Goal: Task Accomplishment & Management: Complete application form

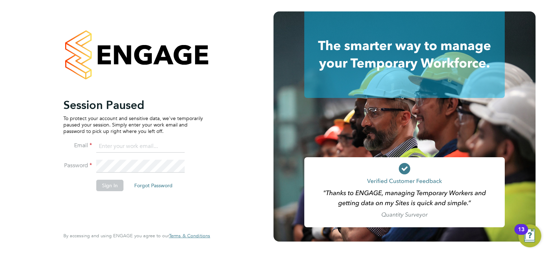
type input "lee@xede.co.uk"
click at [110, 185] on button "Sign In" at bounding box center [109, 185] width 27 height 11
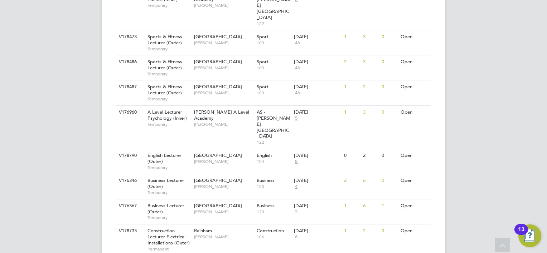
scroll to position [787, 0]
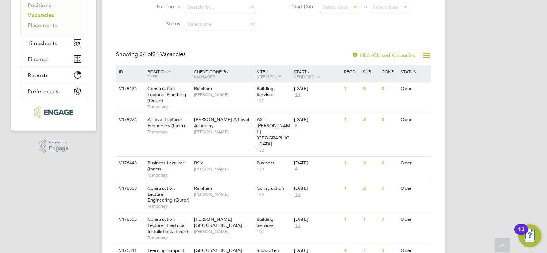
scroll to position [0, 0]
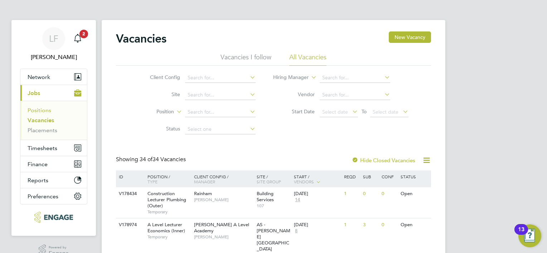
click at [36, 113] on link "Positions" at bounding box center [40, 110] width 24 height 7
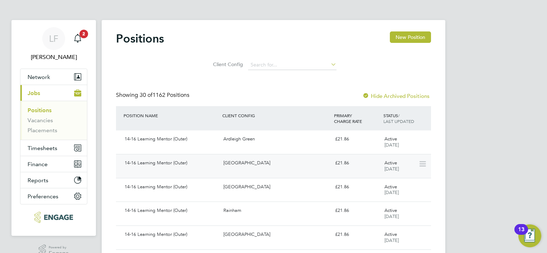
click at [179, 164] on div "14-16 Learning Mentor (Outer)" at bounding box center [171, 163] width 99 height 12
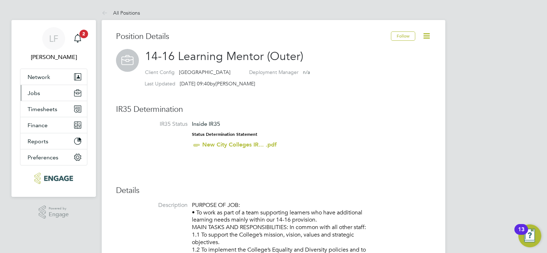
click at [38, 94] on span "Jobs" at bounding box center [34, 93] width 13 height 7
click at [35, 96] on span "Jobs" at bounding box center [34, 93] width 13 height 7
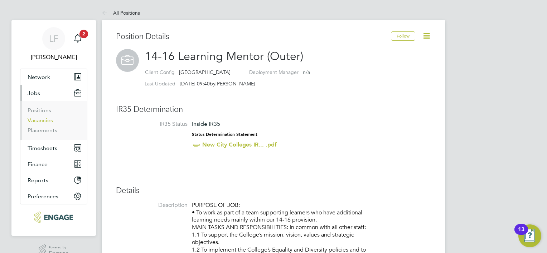
click at [43, 119] on link "Vacancies" at bounding box center [40, 120] width 25 height 7
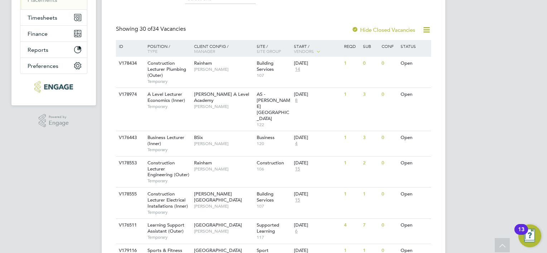
scroll to position [143, 0]
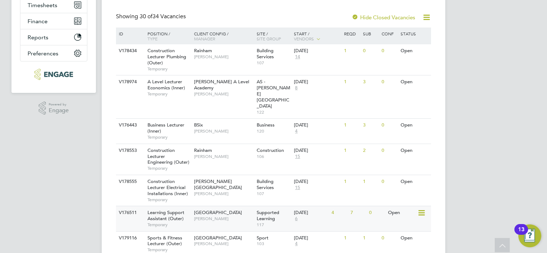
click at [359, 206] on div "V176511 Learning Support Assistant (Outer) Temporary Epping Forest Campus Victo…" at bounding box center [273, 218] width 315 height 25
click at [224, 216] on span "[PERSON_NAME]" at bounding box center [223, 219] width 59 height 6
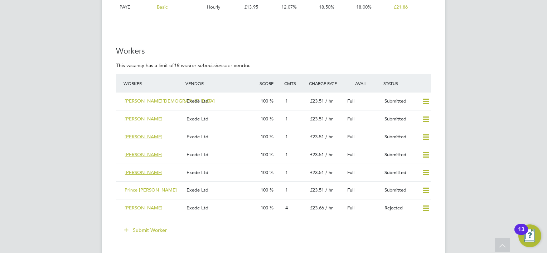
click at [152, 230] on button "Submit Worker" at bounding box center [146, 230] width 54 height 11
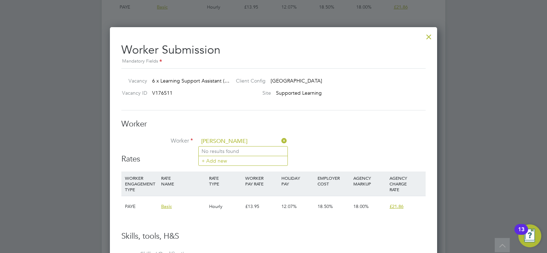
type input "gabriel Ipanga"
click at [342, 155] on h3 "Rates" at bounding box center [273, 159] width 304 height 10
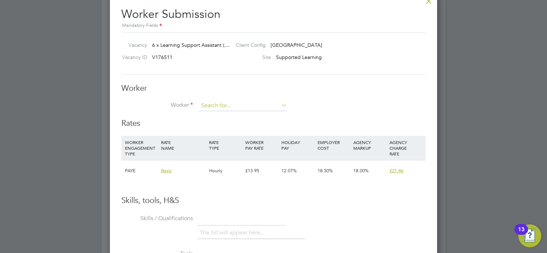
click at [221, 102] on input at bounding box center [243, 106] width 88 height 11
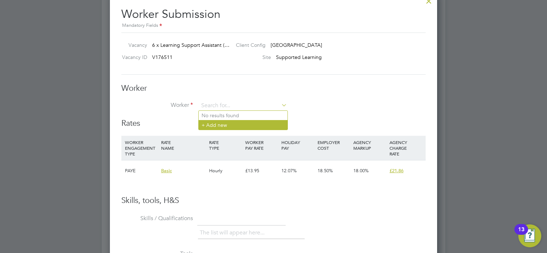
click at [213, 123] on li "+ Add new" at bounding box center [243, 125] width 89 height 10
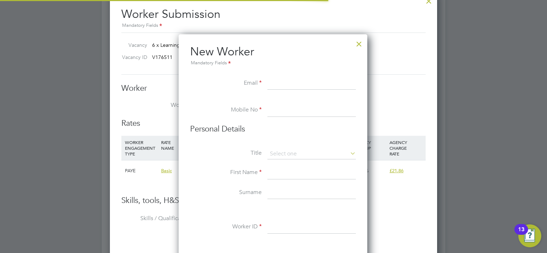
scroll to position [606, 189]
click at [298, 87] on input at bounding box center [311, 83] width 88 height 13
paste input "gabrielipanga222@gmail.com"
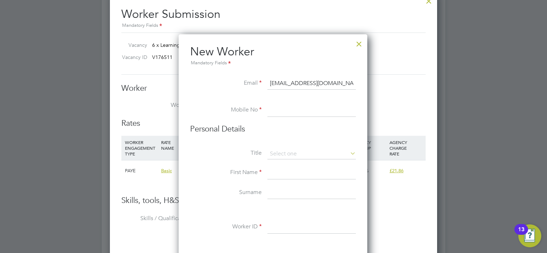
type input "gabrielipanga222@gmail.com"
click at [290, 112] on input at bounding box center [311, 110] width 88 height 13
type input "0"
drag, startPoint x: 270, startPoint y: 82, endPoint x: 367, endPoint y: 82, distance: 96.6
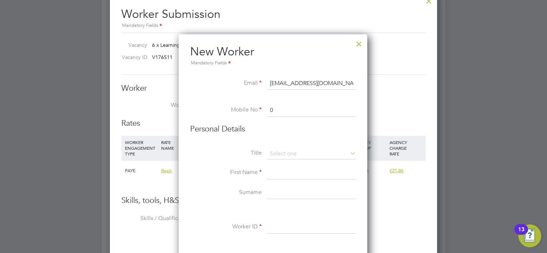
click at [391, 86] on h3 "Worker" at bounding box center [273, 88] width 304 height 10
click at [361, 44] on div at bounding box center [358, 42] width 13 height 13
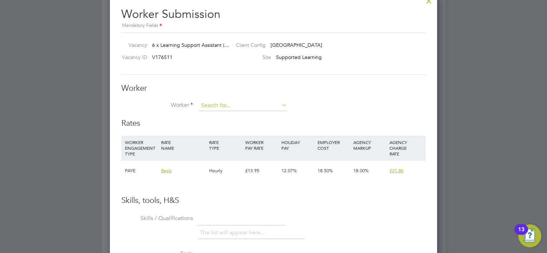
click at [252, 103] on input at bounding box center [243, 106] width 88 height 11
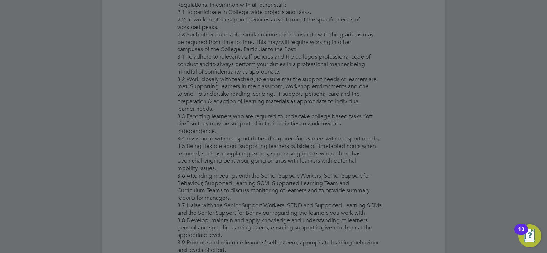
scroll to position [465, 0]
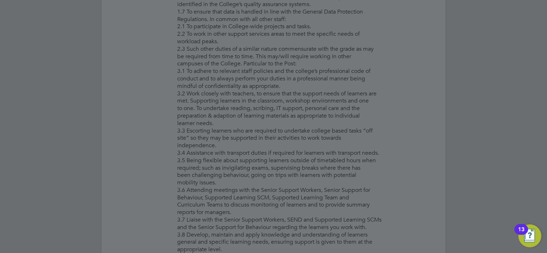
click at [411, 96] on div at bounding box center [273, 126] width 547 height 253
click at [507, 89] on div at bounding box center [273, 126] width 547 height 253
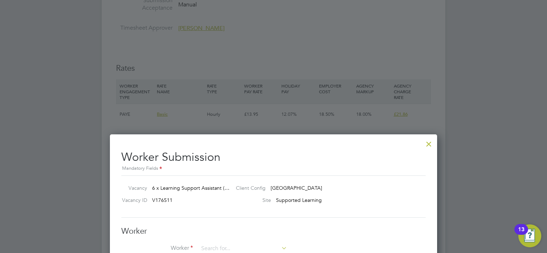
scroll to position [1324, 0]
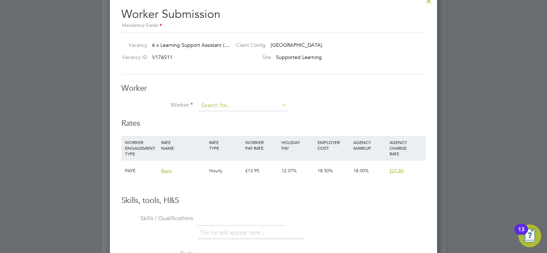
click at [234, 104] on input at bounding box center [243, 106] width 88 height 11
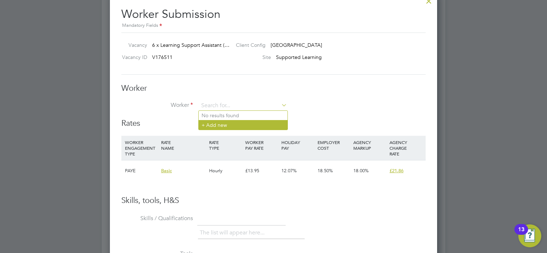
click at [229, 125] on li "+ Add new" at bounding box center [243, 125] width 89 height 10
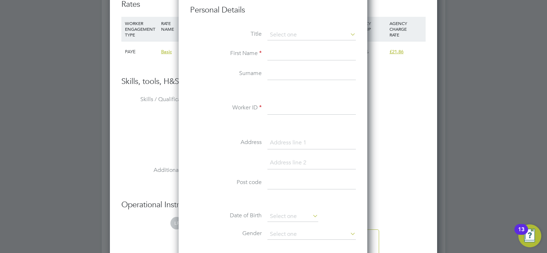
scroll to position [1300, 0]
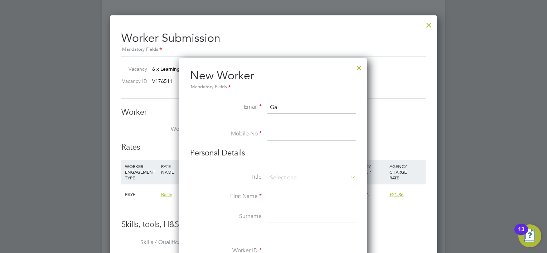
type input "G"
drag, startPoint x: 294, startPoint y: 108, endPoint x: 268, endPoint y: 107, distance: 26.1
click at [268, 107] on input "leefairley" at bounding box center [311, 107] width 88 height 13
paste input "gabrielipanga222@gmail.com"
type input "gabrielipanga222@gmail.com"
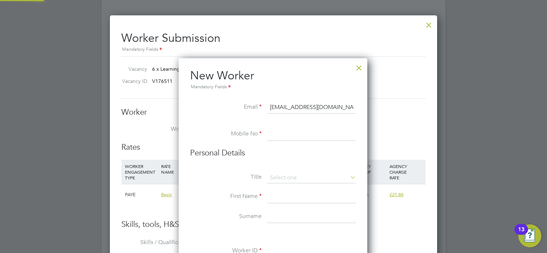
click at [291, 133] on input at bounding box center [311, 134] width 88 height 13
click at [357, 68] on div at bounding box center [358, 66] width 13 height 13
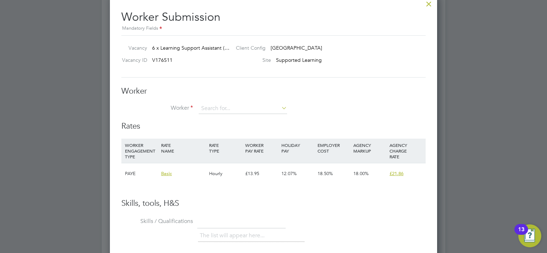
scroll to position [1324, 0]
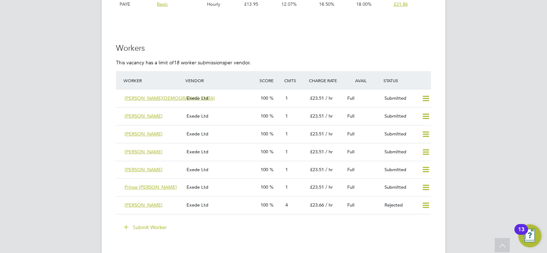
scroll to position [1288, 0]
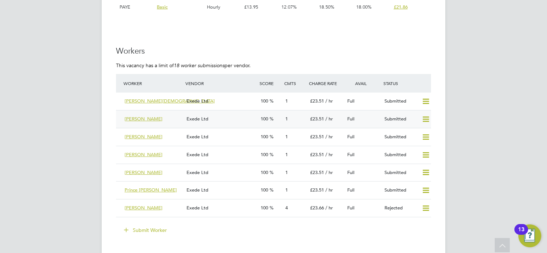
click at [143, 117] on span "[PERSON_NAME]" at bounding box center [144, 119] width 38 height 6
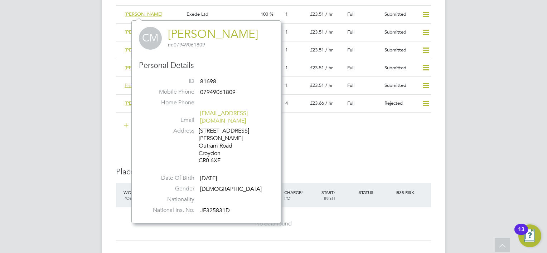
scroll to position [1395, 0]
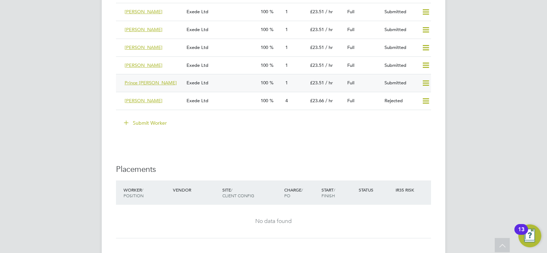
click at [134, 81] on span "Prince [PERSON_NAME]" at bounding box center [151, 83] width 52 height 6
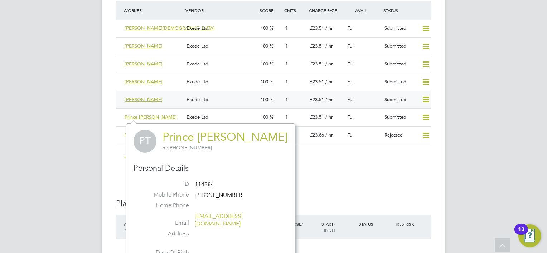
scroll to position [1360, 0]
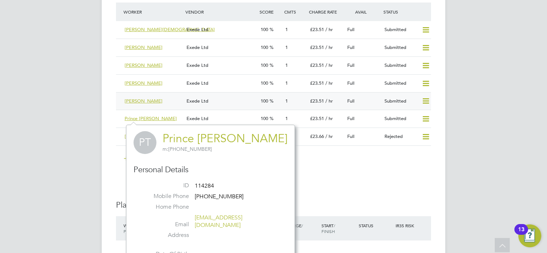
click at [134, 99] on span "[PERSON_NAME]" at bounding box center [144, 101] width 38 height 6
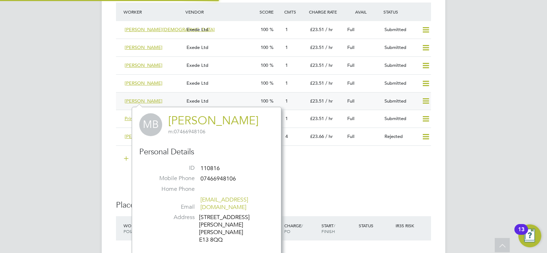
scroll to position [189, 149]
click at [138, 63] on span "[PERSON_NAME]" at bounding box center [144, 65] width 38 height 6
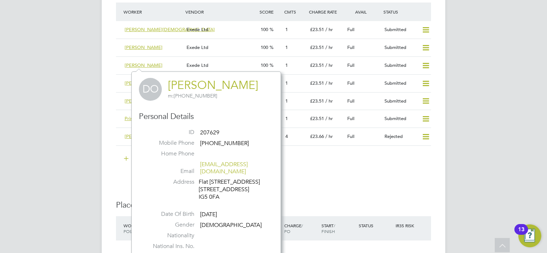
scroll to position [181, 149]
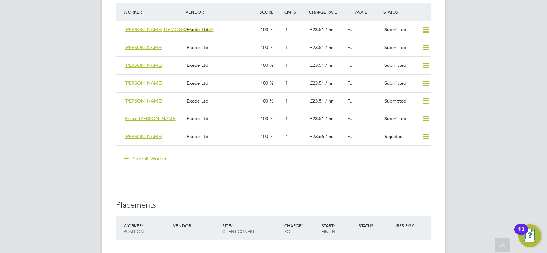
click at [156, 157] on button "Submit Worker" at bounding box center [146, 158] width 54 height 11
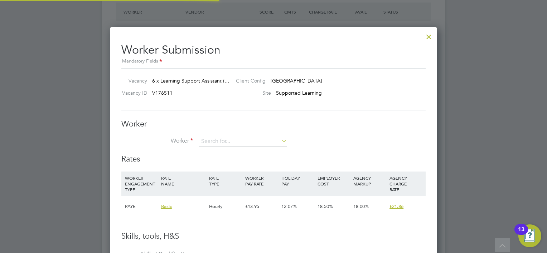
scroll to position [10, 186]
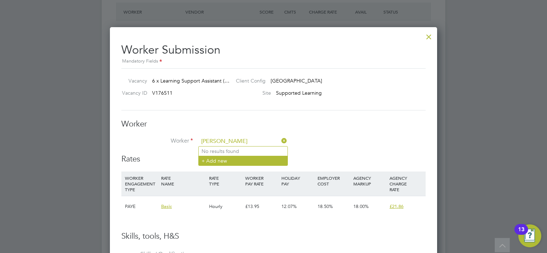
type input "Gabriel Ipanga"
click at [223, 161] on li "+ Add new" at bounding box center [243, 161] width 89 height 10
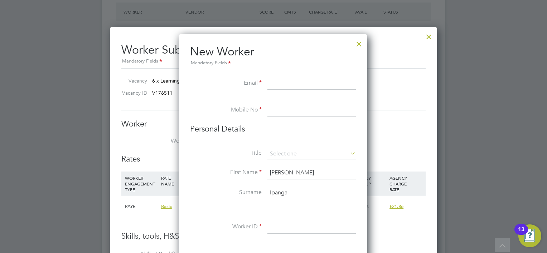
click at [286, 80] on input at bounding box center [311, 83] width 88 height 13
paste input "gabrielipanga222@gmail.com"
type input "gabrielipanga222@gmail.com"
click at [304, 104] on input at bounding box center [311, 110] width 88 height 13
paste input "+44 7902933865"
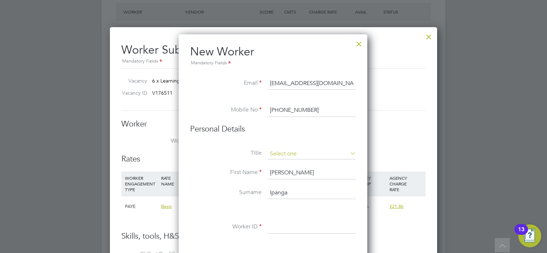
type input "+44 7902933865"
click at [311, 153] on input at bounding box center [311, 154] width 88 height 11
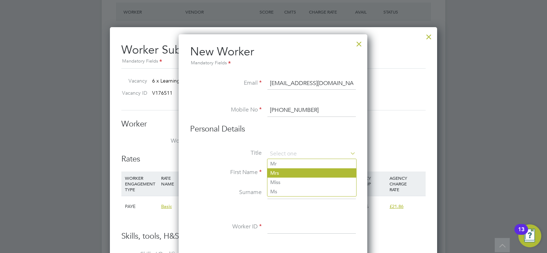
click at [306, 174] on li "Mrs" at bounding box center [311, 173] width 89 height 9
type input "Mrs"
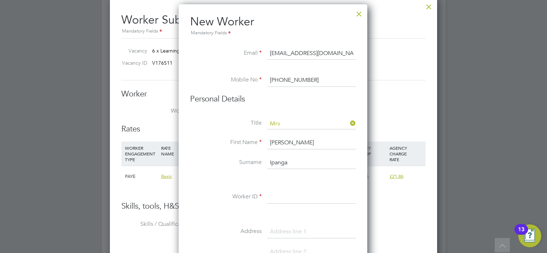
scroll to position [1431, 0]
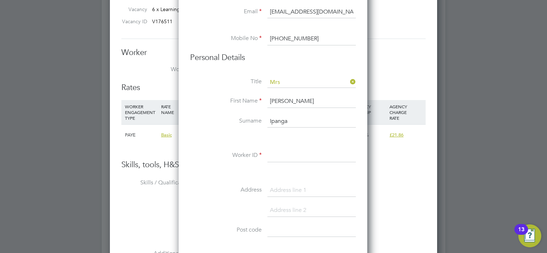
click at [291, 154] on input at bounding box center [311, 156] width 88 height 13
type input "160847"
click at [298, 228] on input at bounding box center [311, 230] width 88 height 13
paste input "SE28 0DW"
type input "SE28 0DW"
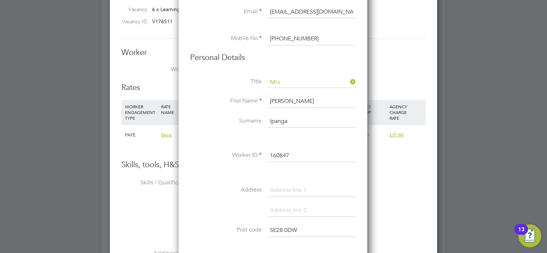
click at [283, 192] on input at bounding box center [311, 190] width 88 height 13
paste input "102 Whinchat Rd, London"
click at [317, 187] on input "102 Whinchat Rd, London" at bounding box center [311, 190] width 88 height 13
type input "102 Whinchat Rd, London"
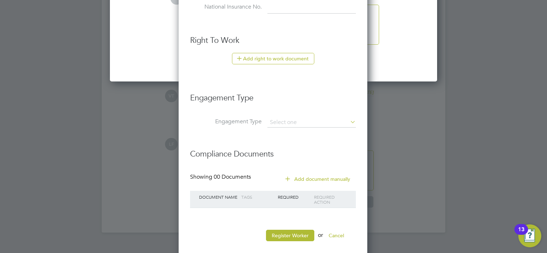
scroll to position [1747, 0]
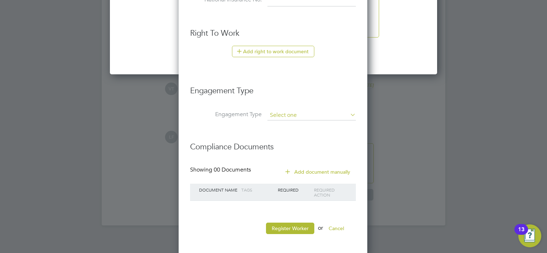
click at [312, 111] on input at bounding box center [311, 116] width 88 height 10
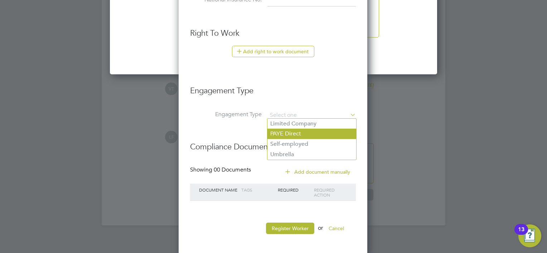
click at [287, 134] on li "PAYE Direct" at bounding box center [311, 134] width 89 height 10
type input "PAYE Direct"
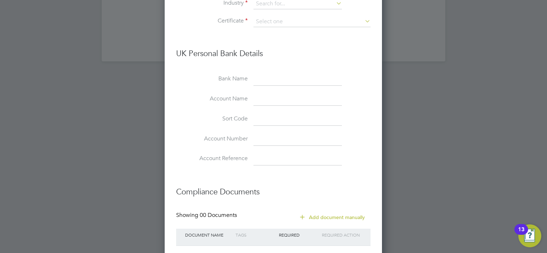
scroll to position [1955, 0]
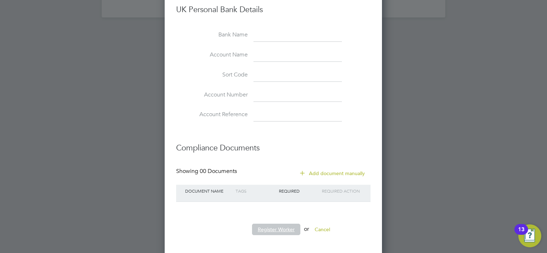
click at [281, 228] on button "Register Worker" at bounding box center [276, 229] width 48 height 11
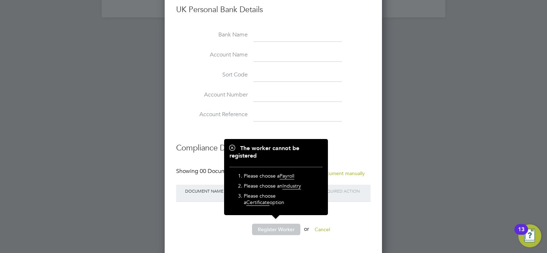
click at [348, 156] on li "Compliance Documents" at bounding box center [273, 152] width 194 height 32
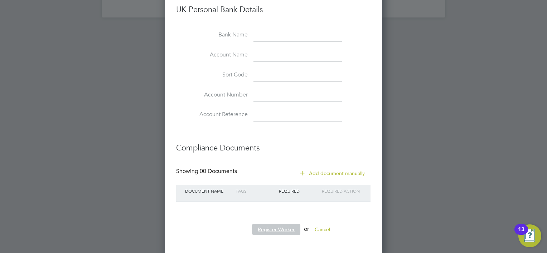
click at [274, 230] on button "Register Worker" at bounding box center [276, 229] width 48 height 11
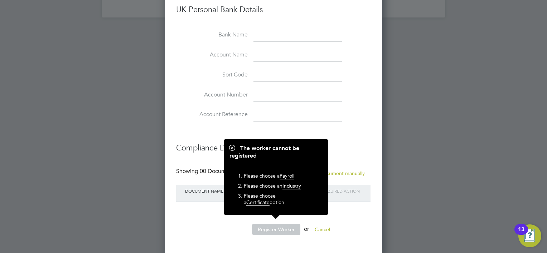
click at [288, 175] on span "Payroll" at bounding box center [286, 176] width 15 height 7
click at [354, 162] on li "Compliance Documents" at bounding box center [273, 152] width 194 height 32
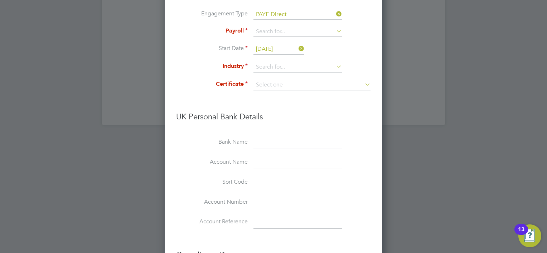
scroll to position [1740, 0]
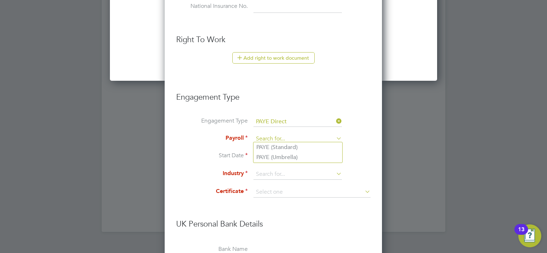
click at [332, 137] on input at bounding box center [297, 139] width 88 height 10
click at [296, 147] on li "PAYE (Standard)" at bounding box center [297, 147] width 89 height 10
type input "PAYE (Standard)"
click at [291, 172] on input at bounding box center [297, 174] width 88 height 11
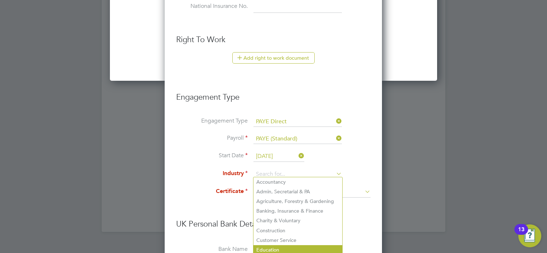
click at [297, 248] on li "Education" at bounding box center [297, 250] width 89 height 10
type input "Education"
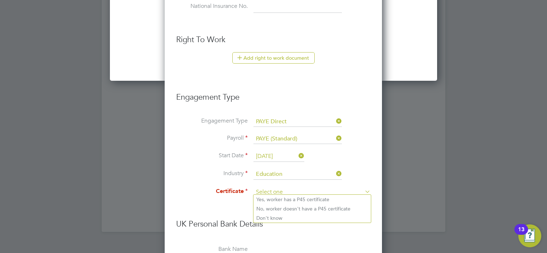
click at [304, 190] on input at bounding box center [311, 192] width 117 height 11
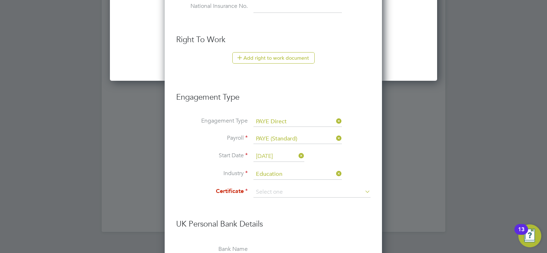
click at [286, 219] on li "Don't know" at bounding box center [311, 218] width 117 height 9
type input "Don't know"
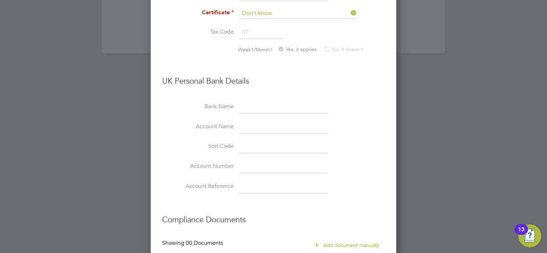
scroll to position [1991, 0]
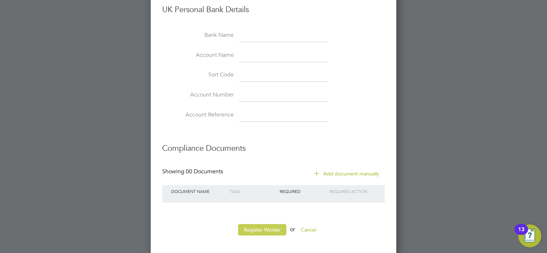
click at [254, 224] on button "Register Worker" at bounding box center [262, 229] width 48 height 11
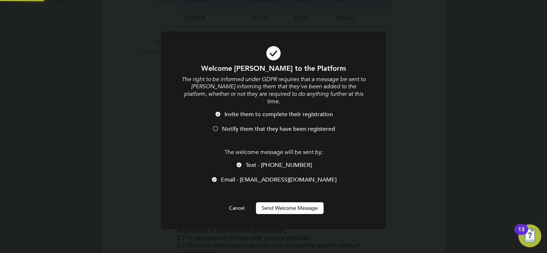
scroll to position [0, 0]
click at [230, 203] on button "Cancel" at bounding box center [236, 208] width 27 height 11
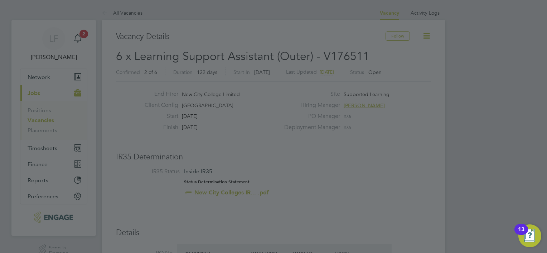
click at [343, 157] on div at bounding box center [273, 126] width 547 height 253
click at [481, 40] on div at bounding box center [273, 126] width 547 height 253
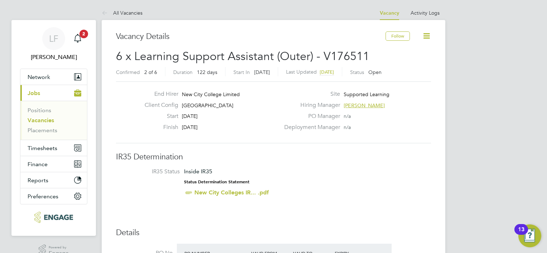
click at [41, 121] on link "Vacancies" at bounding box center [41, 120] width 26 height 7
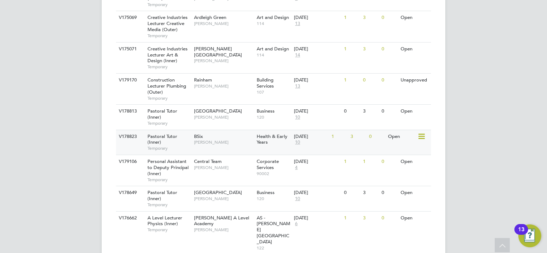
scroll to position [429, 0]
